Goal: Transaction & Acquisition: Purchase product/service

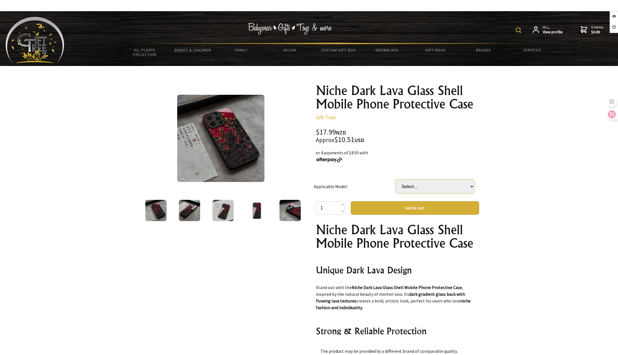
click at [446, 188] on select "Select… Apple 11 Apple 11Pro Apple 11ProMax Apple 12 Apple 12PRO Apple 12mini A…" at bounding box center [435, 186] width 79 height 14
select select "Apple 12PRO"
click at [396, 179] on select "Select… Apple 11 Apple 11Pro Apple 11ProMax Apple 12 Apple 12PRO Apple 12mini A…" at bounding box center [435, 186] width 79 height 14
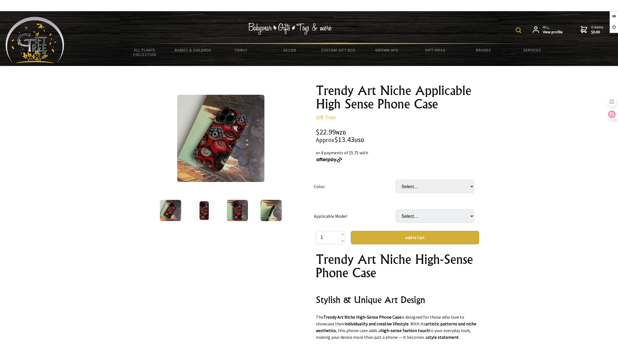
click at [421, 190] on select "Select… Half package smooth surface All inclusive glossy finish Half package sm…" at bounding box center [435, 186] width 79 height 14
select select "Half package smooth surface"
click at [396, 179] on select "Select… Half package smooth surface All inclusive glossy finish Half package sm…" at bounding box center [435, 186] width 79 height 14
click at [427, 213] on select "Select… IPhone11 IPhone11pro IPhone11promax IPhone12 IPhone12pro IPhone12promax…" at bounding box center [435, 216] width 79 height 14
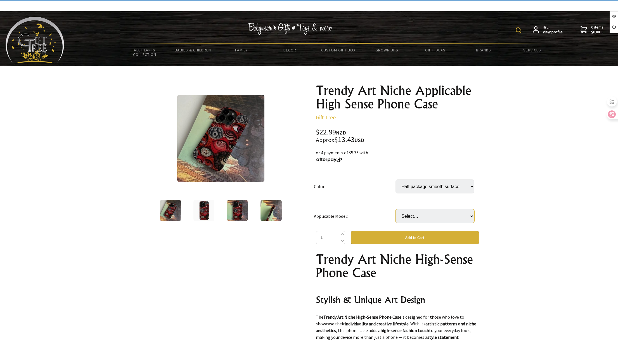
select select "IPhone15promax"
click at [396, 209] on select "Select… IPhone11 IPhone11pro IPhone11promax IPhone12 IPhone12pro IPhone12promax…" at bounding box center [435, 216] width 79 height 14
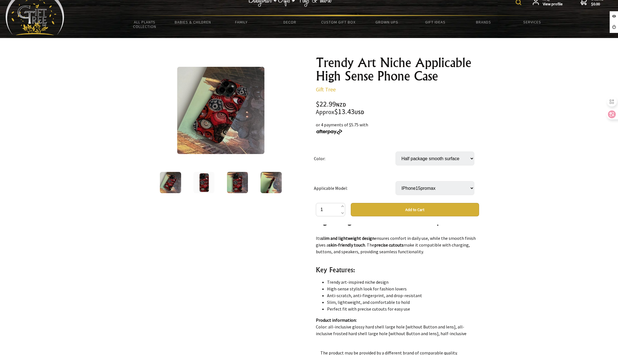
scroll to position [280, 0]
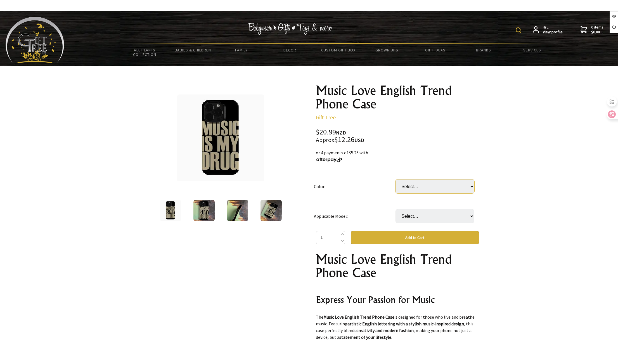
drag, startPoint x: 413, startPoint y: 188, endPoint x: 413, endPoint y: 192, distance: 4.2
click at [413, 188] on select "Select… All inclusive frosted surface All inclusive glossy finish Half package …" at bounding box center [435, 186] width 79 height 14
select select "All inclusive frosted surface"
click at [396, 179] on select "Select… All inclusive frosted surface All inclusive glossy finish Half package …" at bounding box center [435, 186] width 79 height 14
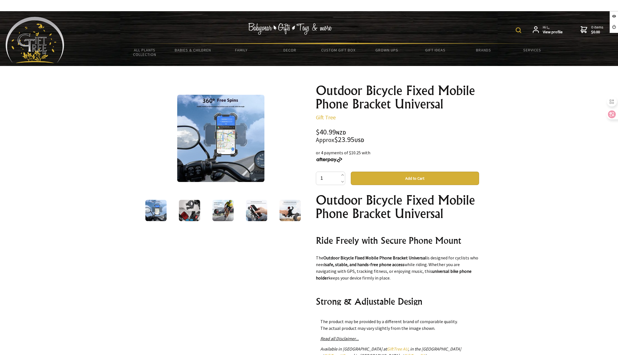
scroll to position [447, 0]
